Goal: Navigation & Orientation: Find specific page/section

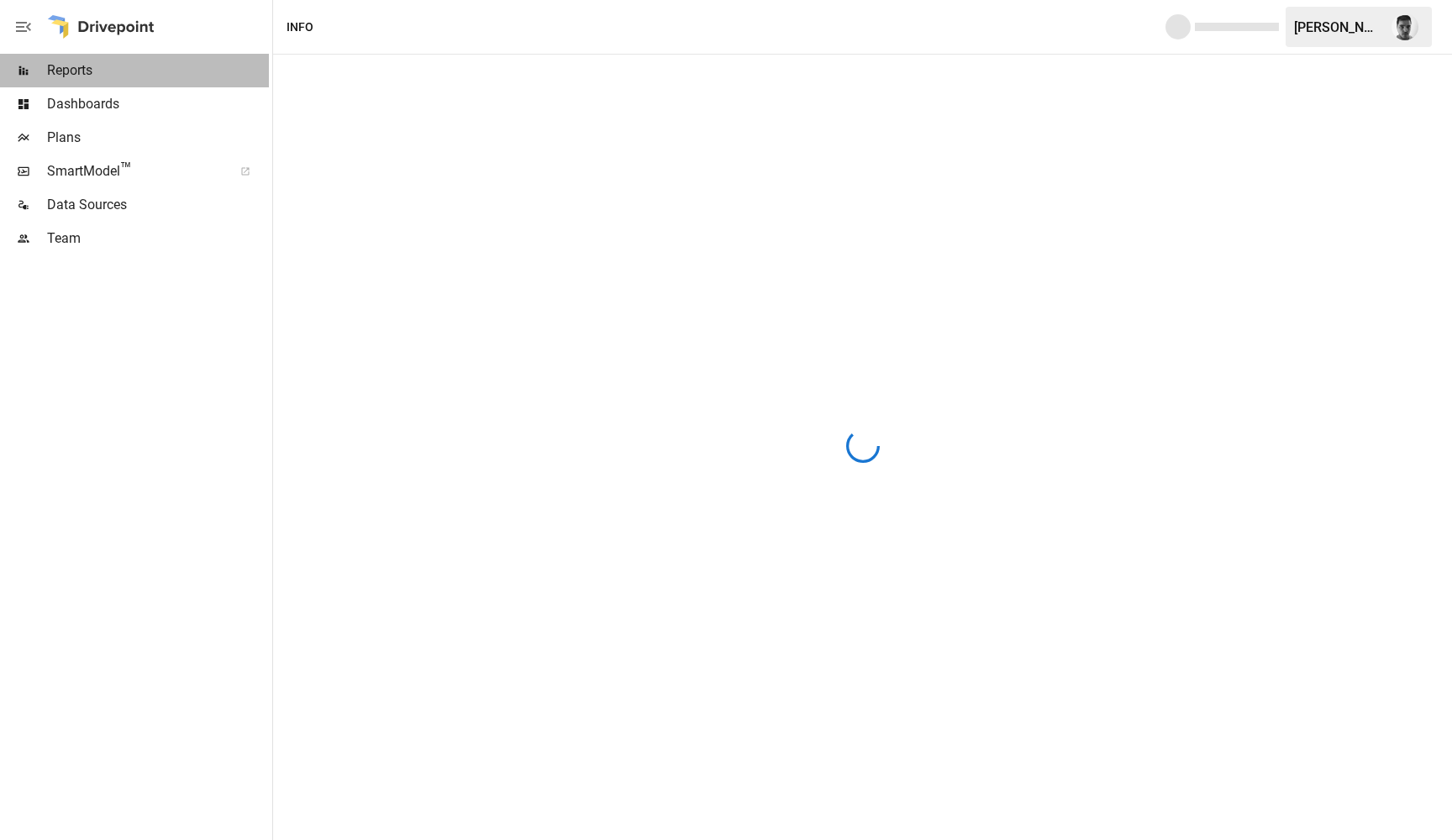
click at [143, 73] on span "Reports" at bounding box center [158, 70] width 222 height 20
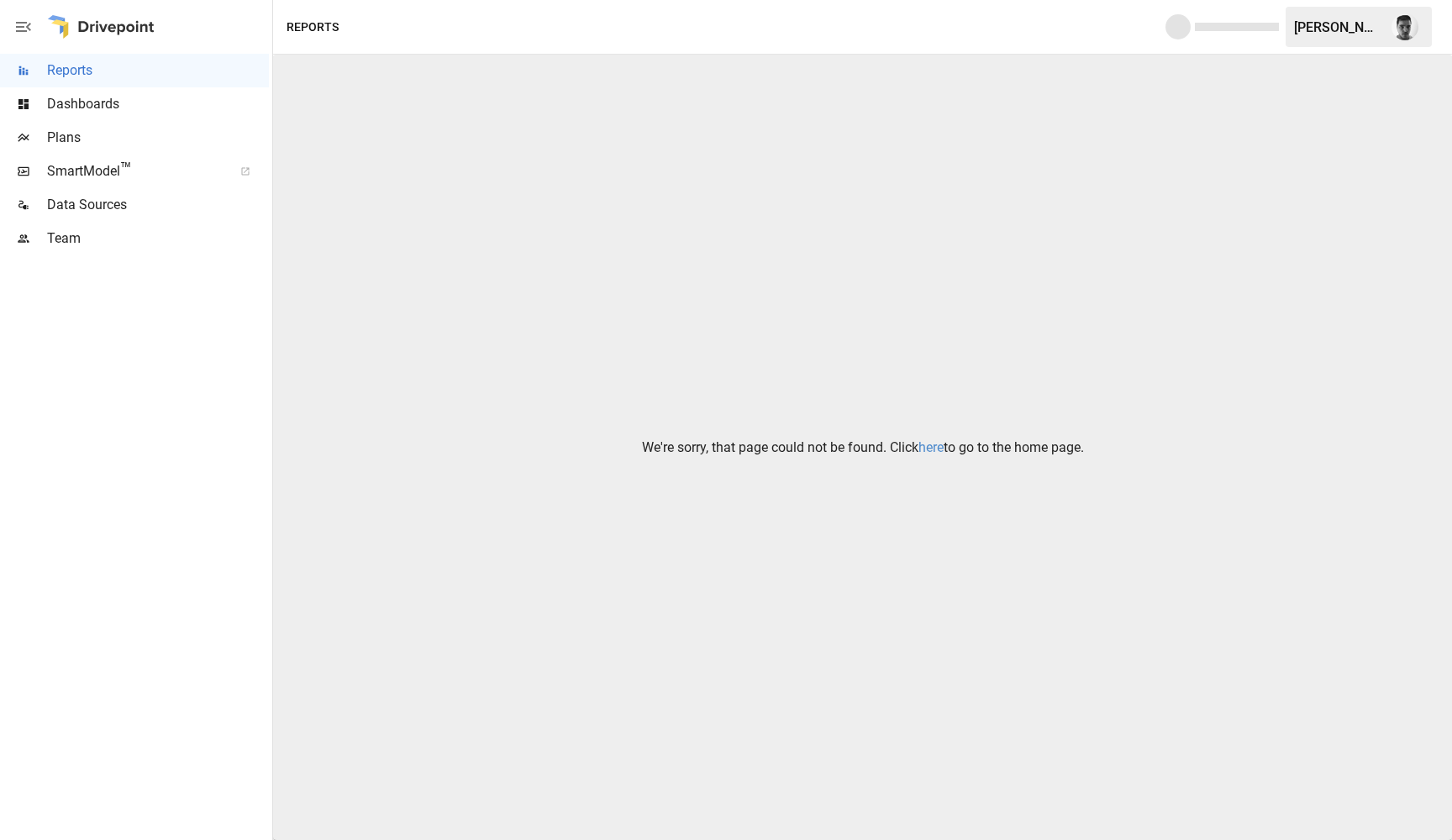
click at [930, 448] on link "here" at bounding box center [930, 447] width 25 height 16
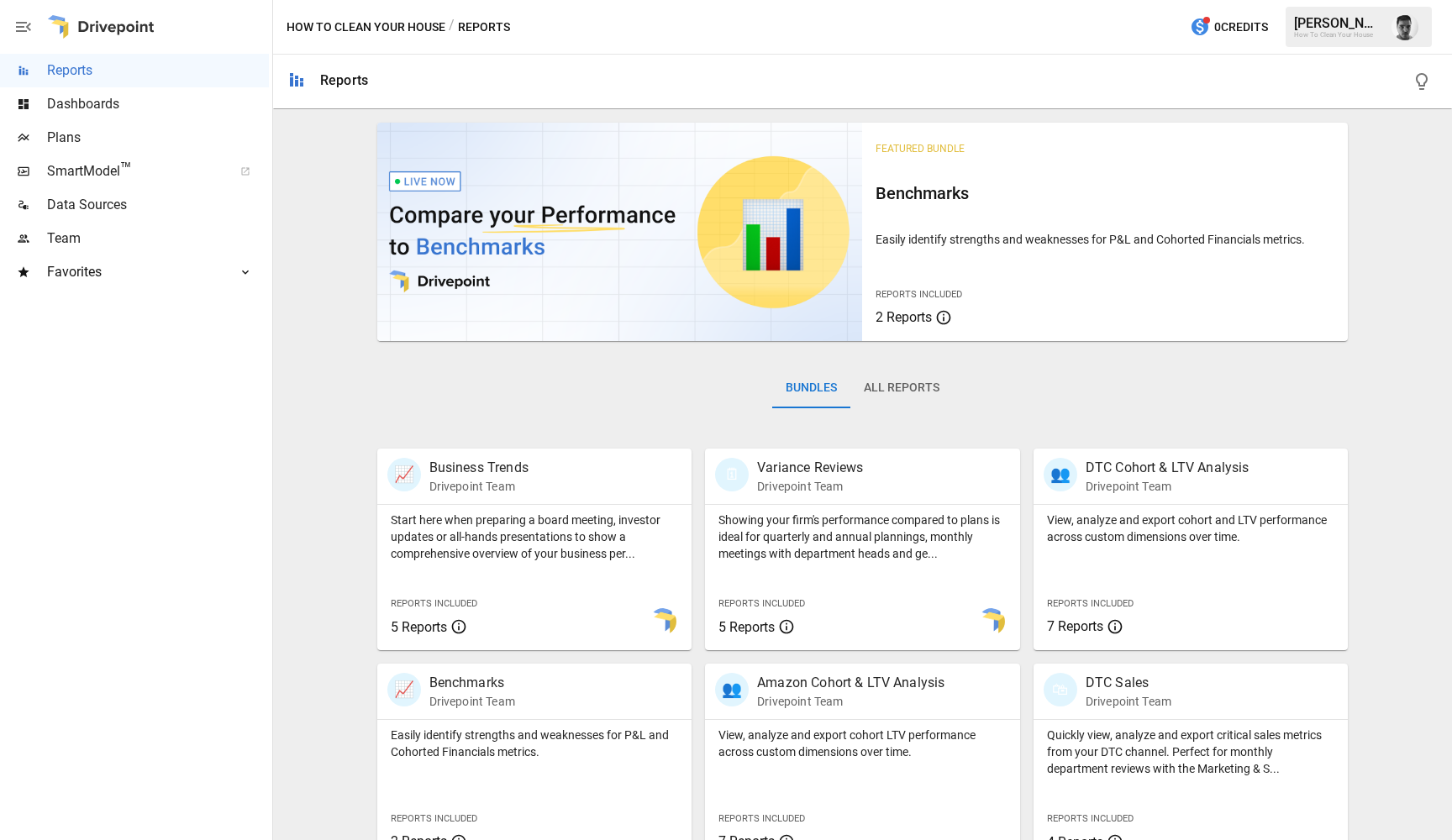
click at [1421, 89] on icon "button" at bounding box center [1422, 81] width 12 height 16
click at [143, 140] on span "Plans" at bounding box center [158, 137] width 222 height 20
